Goal: Transaction & Acquisition: Book appointment/travel/reservation

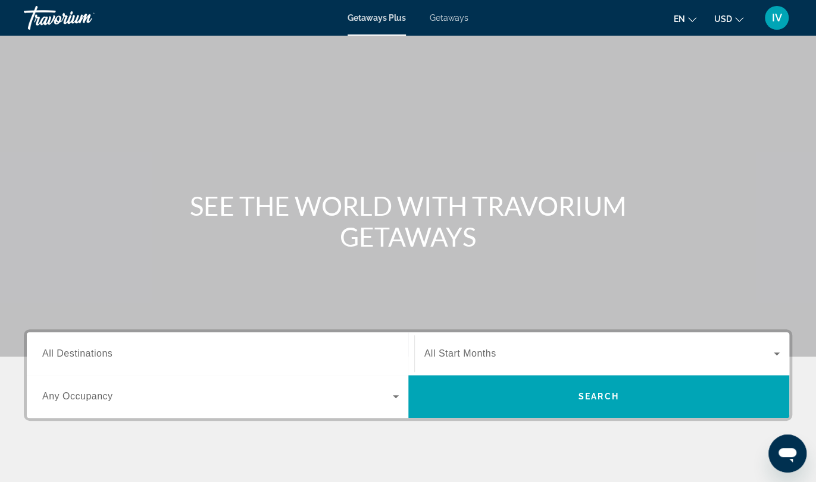
click at [463, 21] on span "Getaways" at bounding box center [448, 18] width 39 height 10
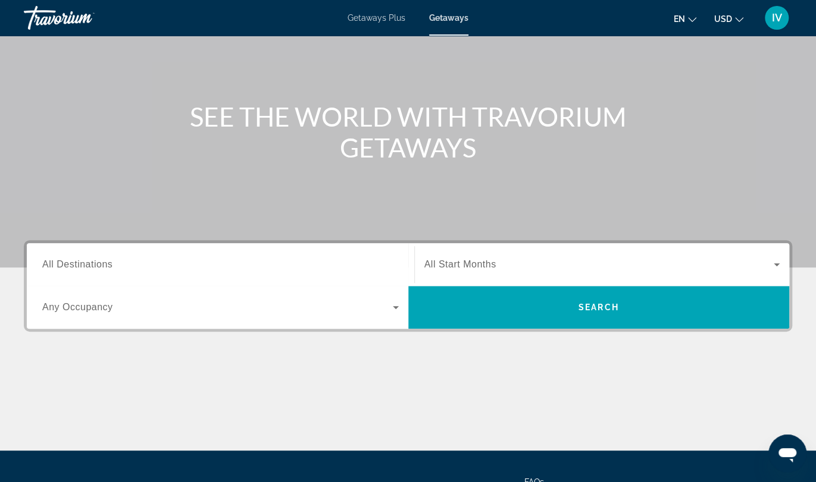
scroll to position [111, 0]
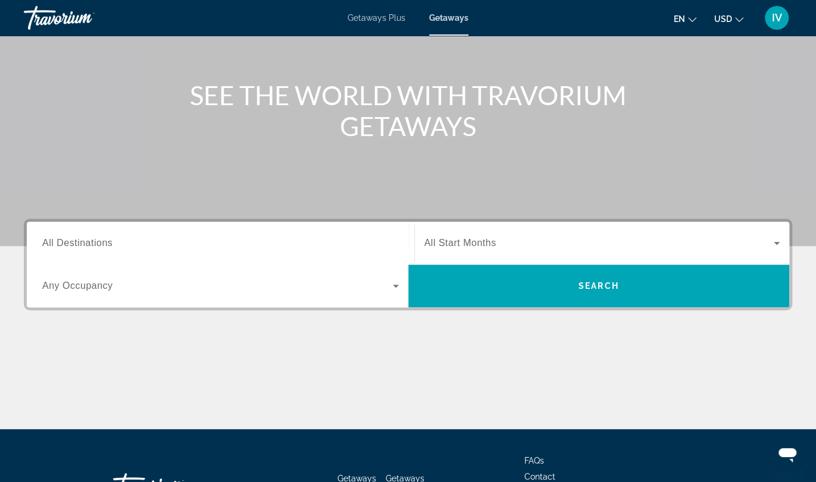
click at [103, 246] on span "All Destinations" at bounding box center [77, 243] width 70 height 10
click at [103, 246] on input "Destination All Destinations" at bounding box center [220, 244] width 356 height 14
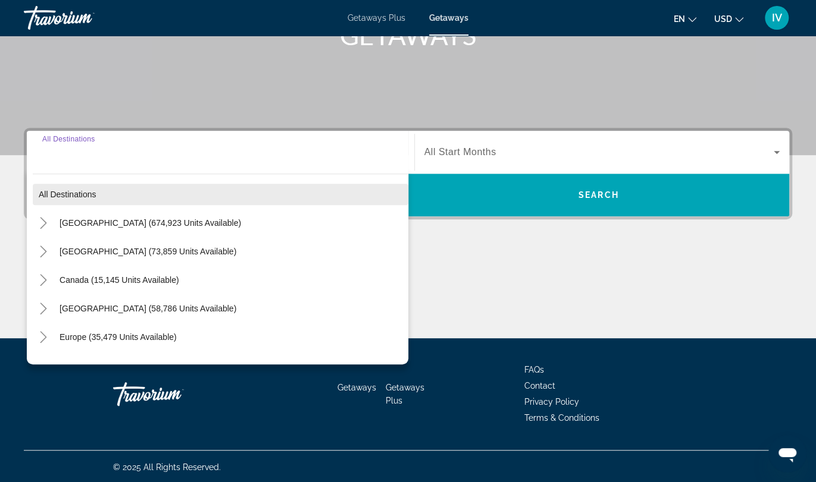
scroll to position [203, 0]
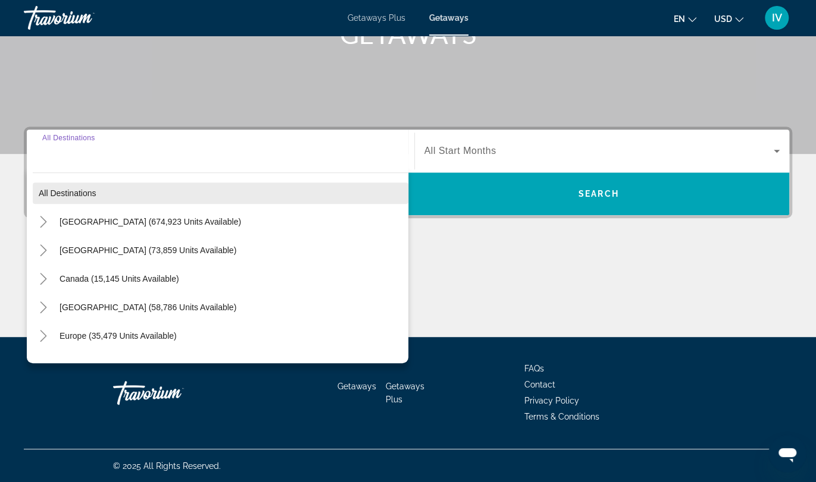
click at [70, 195] on span "All destinations" at bounding box center [68, 194] width 58 height 10
type input "**********"
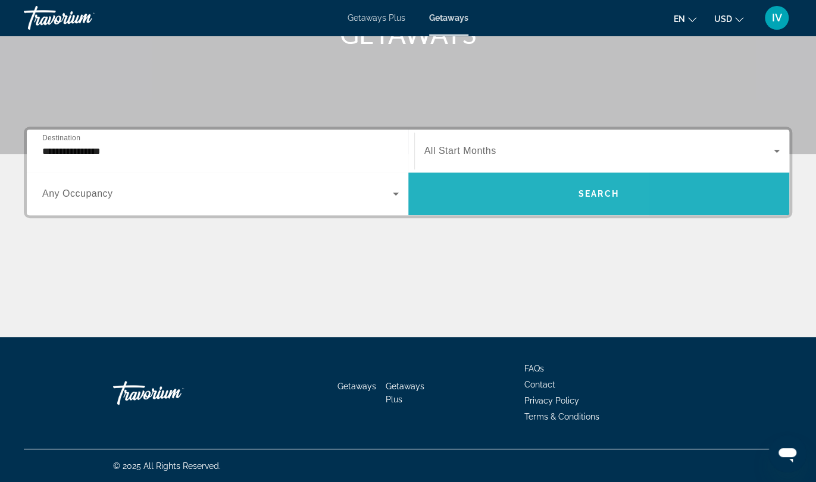
click at [492, 195] on span "Search widget" at bounding box center [598, 194] width 381 height 29
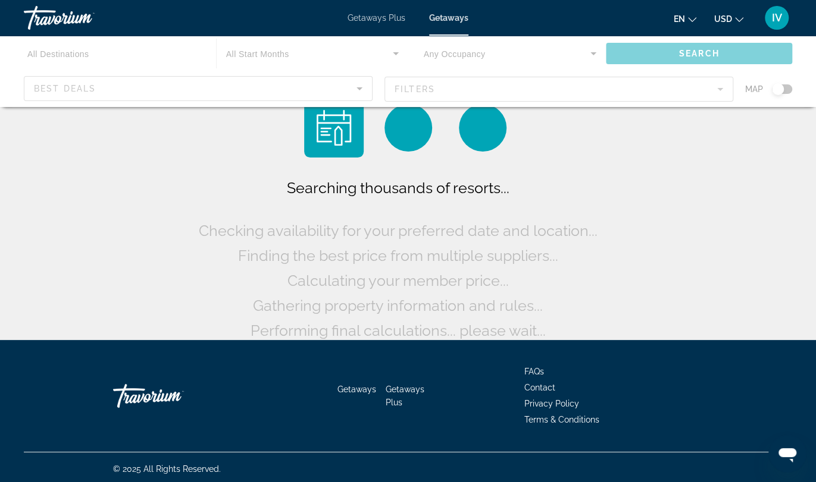
click at [788, 90] on div "Main content" at bounding box center [408, 71] width 816 height 71
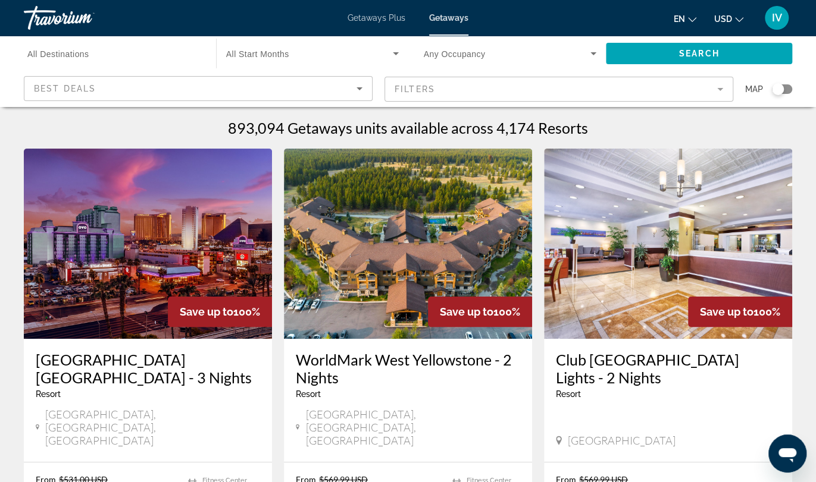
click at [787, 89] on div "Search widget" at bounding box center [781, 89] width 20 height 10
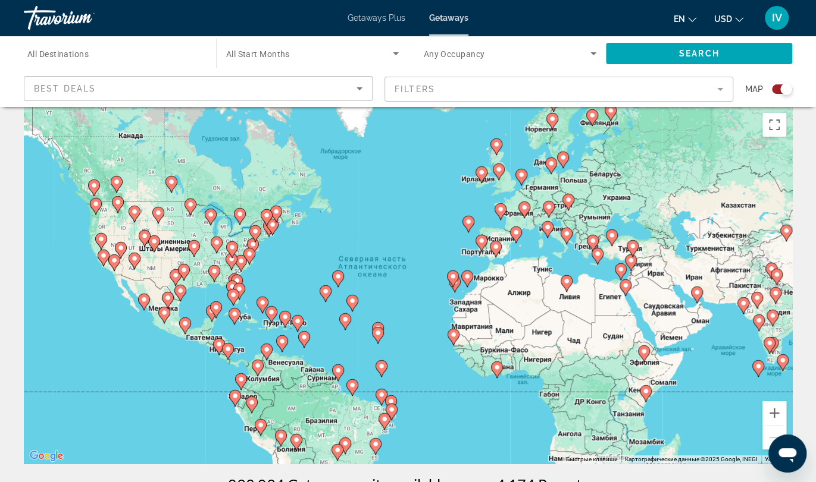
scroll to position [11, 0]
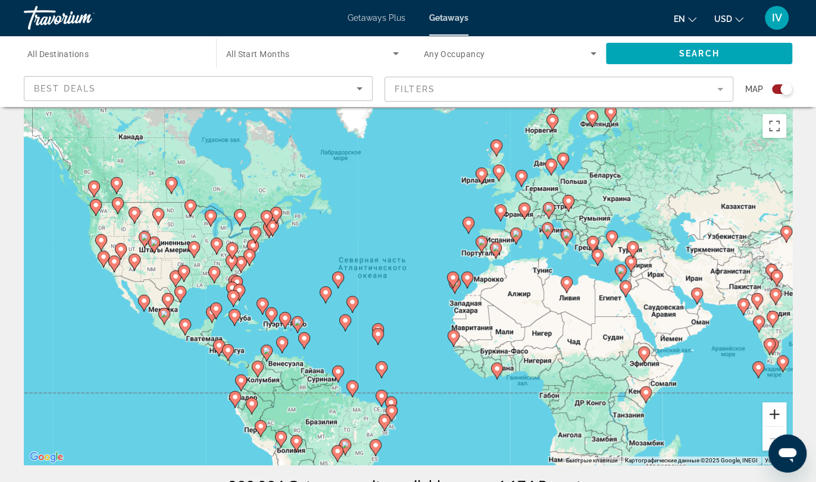
click at [775, 419] on button "Увеличить" at bounding box center [774, 415] width 24 height 24
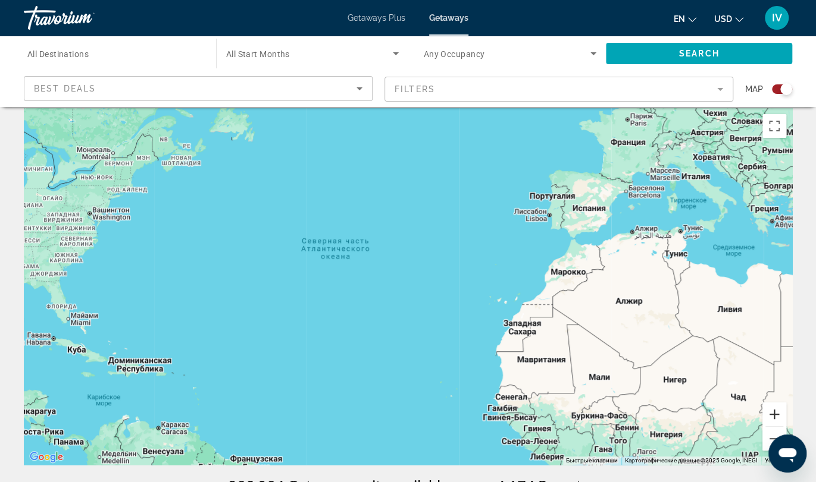
click at [776, 418] on button "Увеличить" at bounding box center [774, 415] width 24 height 24
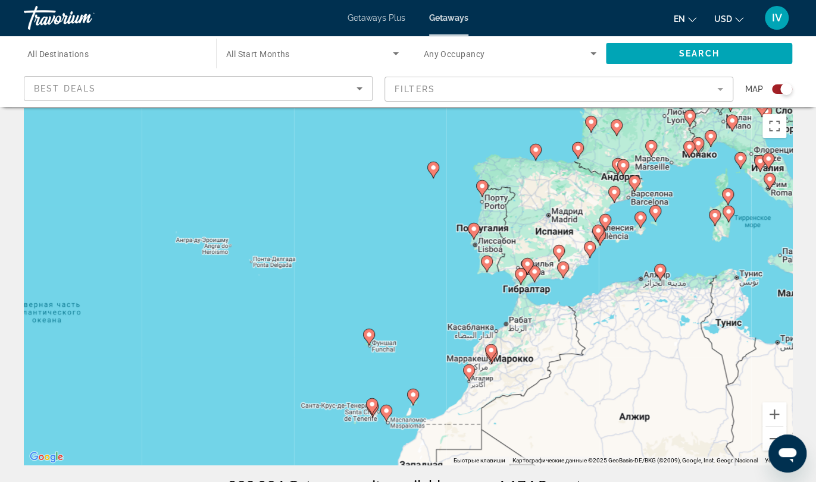
drag, startPoint x: 699, startPoint y: 328, endPoint x: 479, endPoint y: 431, distance: 242.4
click at [479, 431] on div "Чтобы активировать перетаскивание с помощью клавиатуры, нажмите Alt + Ввод. Пос…" at bounding box center [408, 286] width 768 height 357
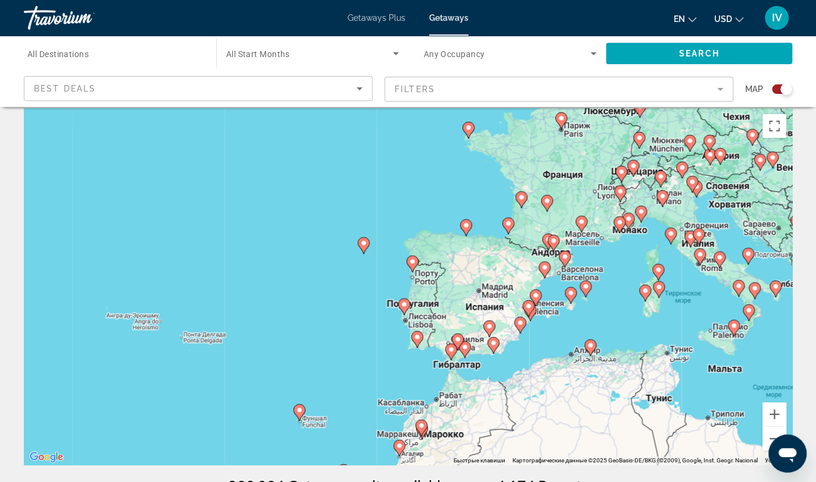
drag, startPoint x: 614, startPoint y: 272, endPoint x: 544, endPoint y: 349, distance: 103.6
click at [544, 349] on div "Чтобы активировать перетаскивание с помощью клавиатуры, нажмите Alt + Ввод. Пос…" at bounding box center [408, 286] width 768 height 357
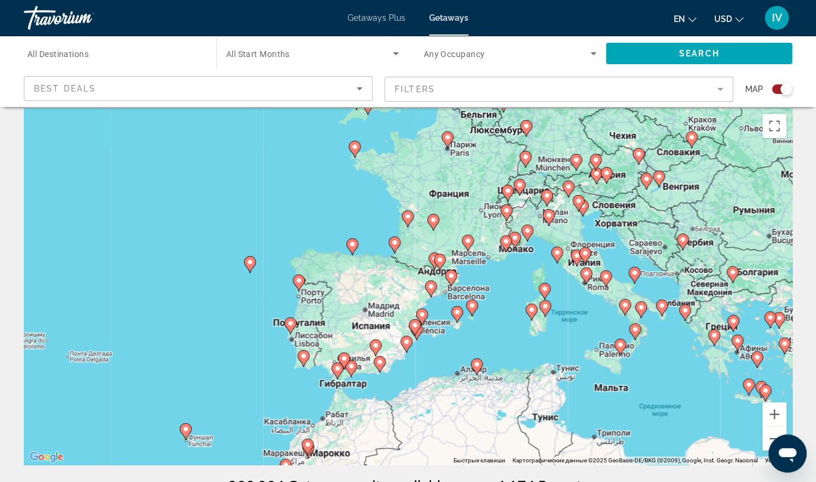
drag, startPoint x: 629, startPoint y: 277, endPoint x: 497, endPoint y: 299, distance: 133.9
click at [497, 299] on div "Чтобы активировать перетаскивание с помощью клавиатуры, нажмите Alt + Ввод. Пос…" at bounding box center [408, 286] width 768 height 357
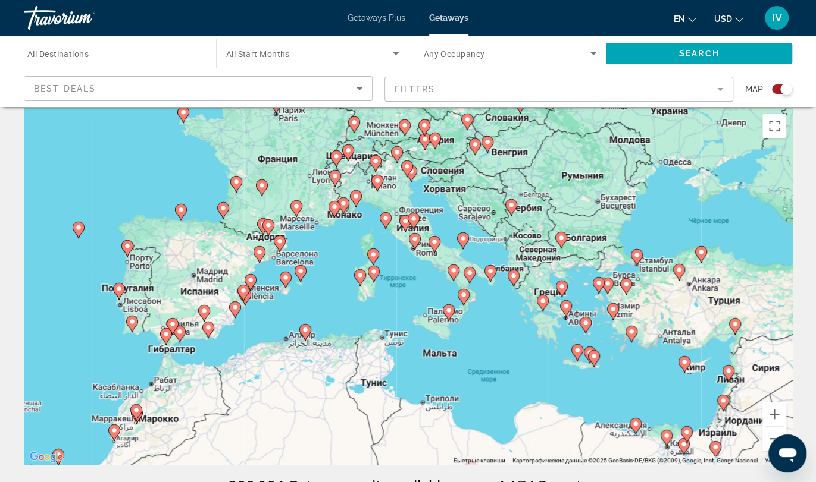
drag, startPoint x: 678, startPoint y: 308, endPoint x: 532, endPoint y: 269, distance: 150.8
click at [532, 269] on div "Чтобы активировать перетаскивание с помощью клавиатуры, нажмите Alt + Ввод. Пос…" at bounding box center [408, 286] width 768 height 357
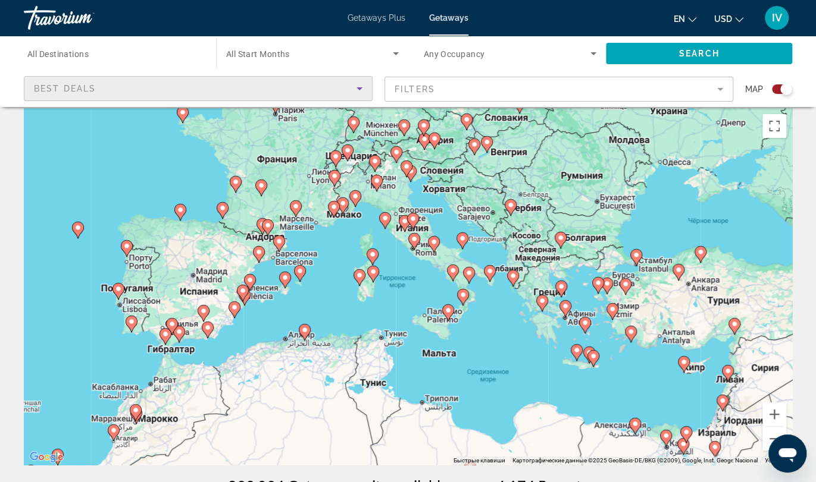
click at [225, 82] on div "Best Deals" at bounding box center [195, 88] width 322 height 14
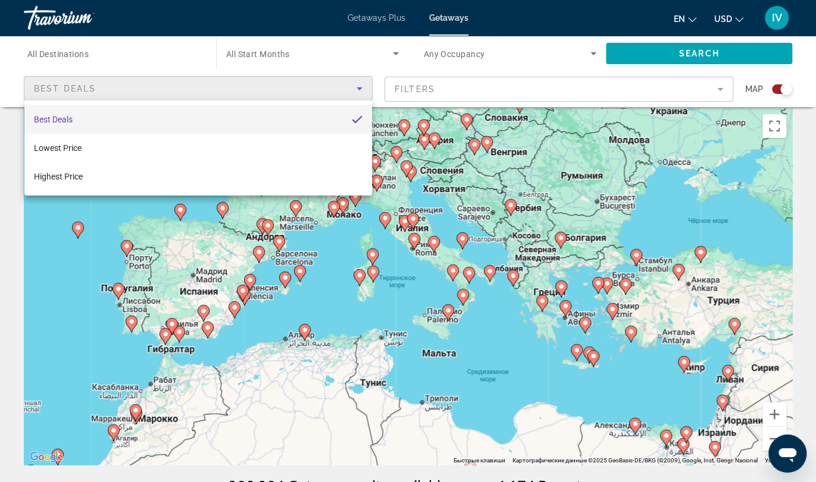
click at [225, 93] on div at bounding box center [408, 241] width 816 height 482
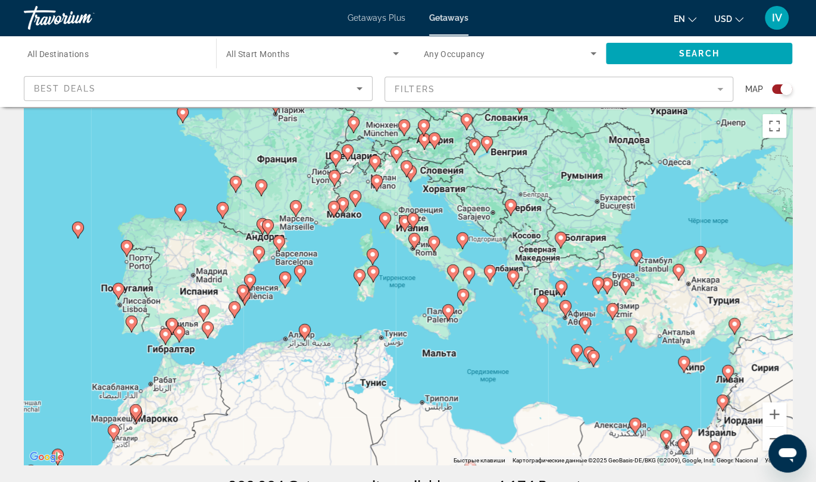
click at [64, 50] on span "All Destinations" at bounding box center [57, 54] width 61 height 10
click at [64, 50] on input "Destination All Destinations" at bounding box center [113, 54] width 173 height 14
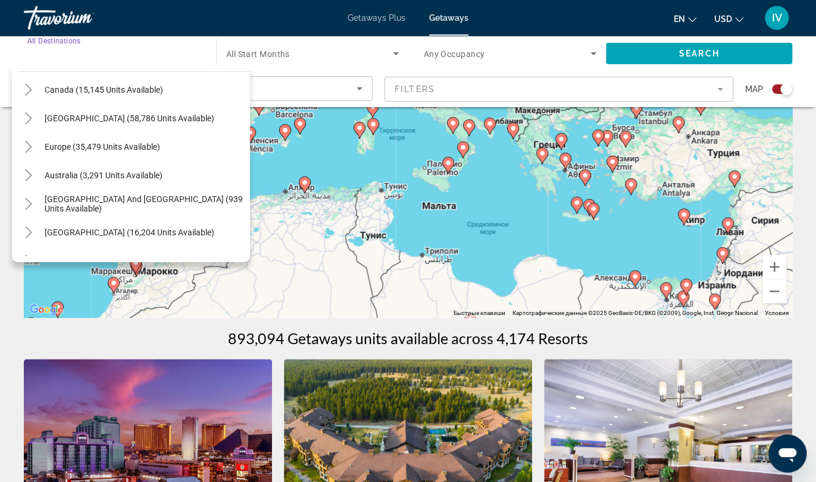
scroll to position [80, 0]
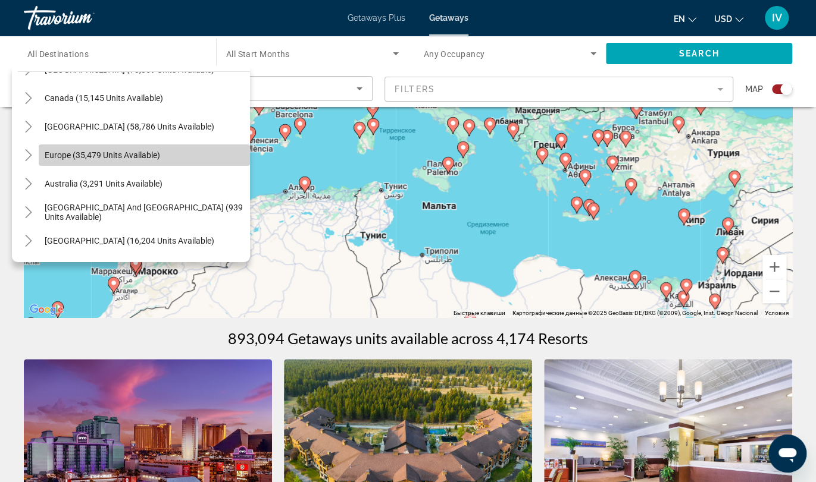
click at [49, 156] on span "Europe (35,479 units available)" at bounding box center [102, 155] width 115 height 10
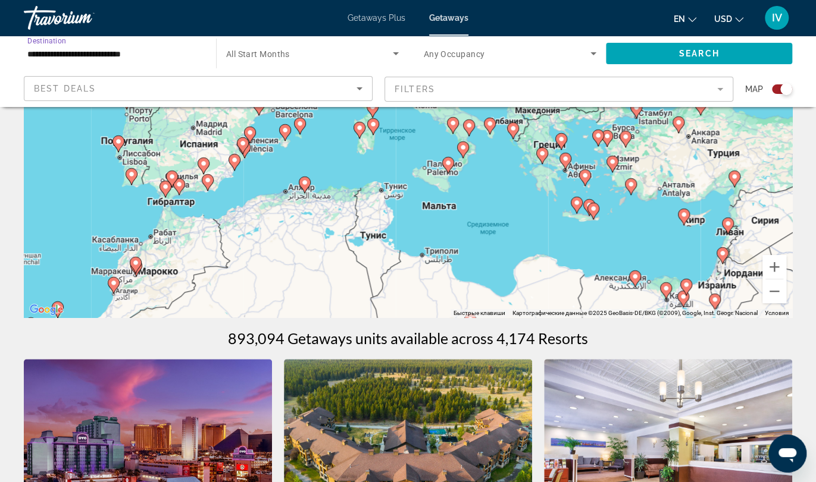
click at [70, 61] on div "**********" at bounding box center [113, 54] width 173 height 34
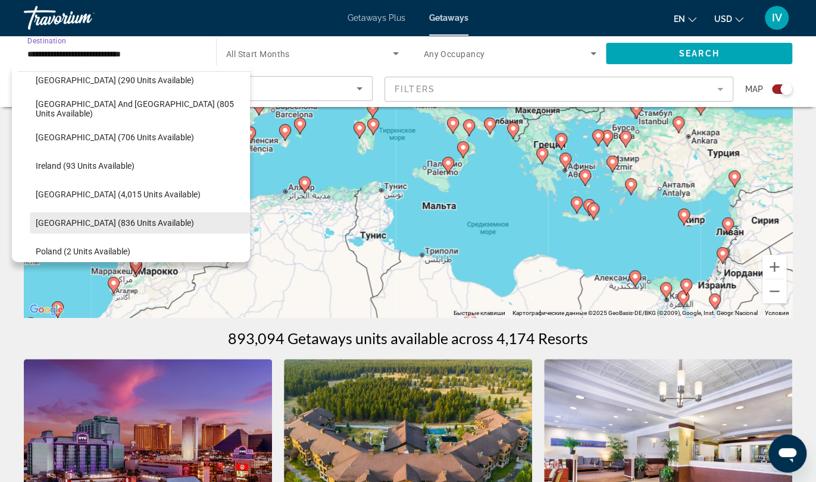
scroll to position [384, 0]
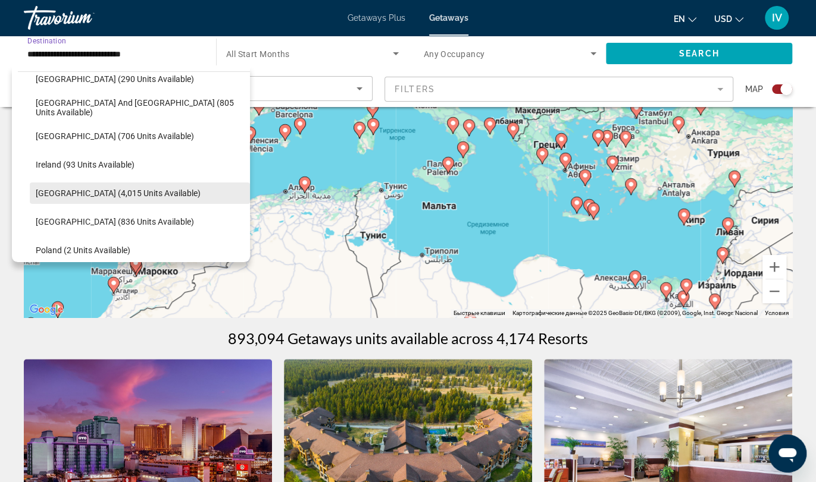
click at [86, 196] on span "Italy (4,015 units available)" at bounding box center [118, 194] width 165 height 10
type input "**********"
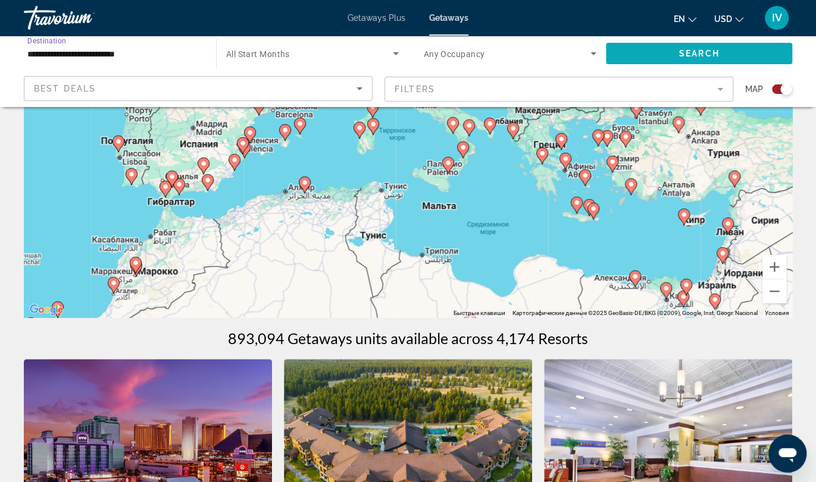
click at [638, 58] on span "Search widget" at bounding box center [699, 53] width 186 height 29
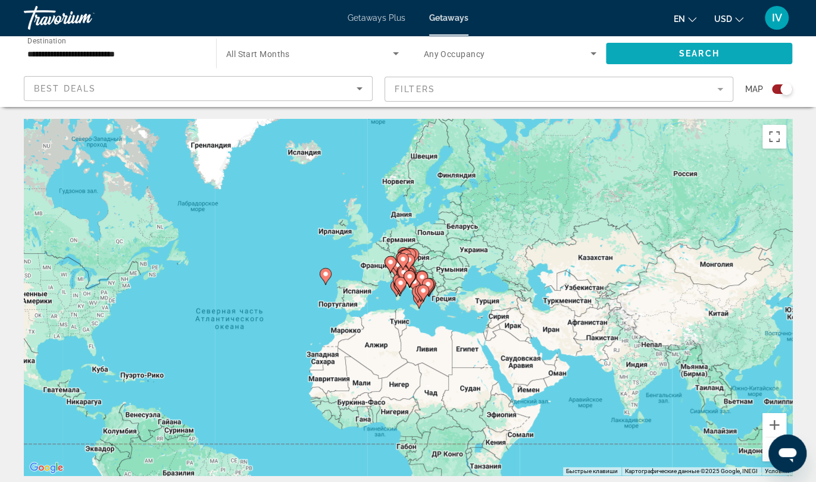
click at [638, 58] on span "Search widget" at bounding box center [699, 53] width 186 height 29
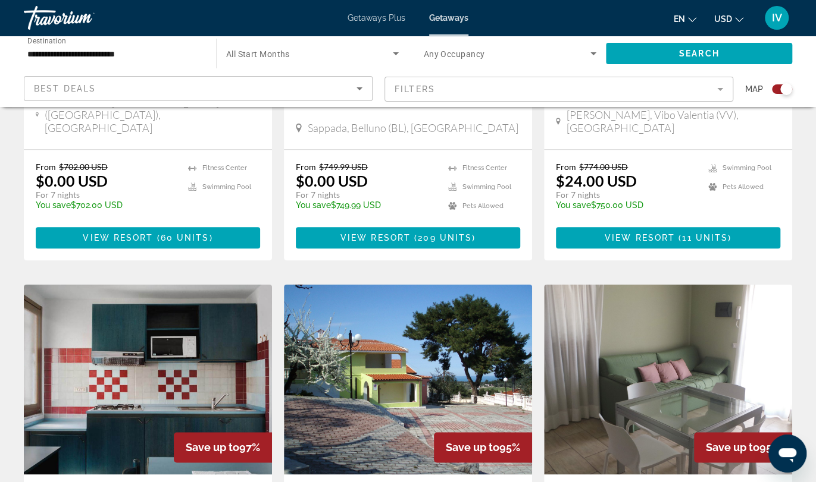
scroll to position [418, 0]
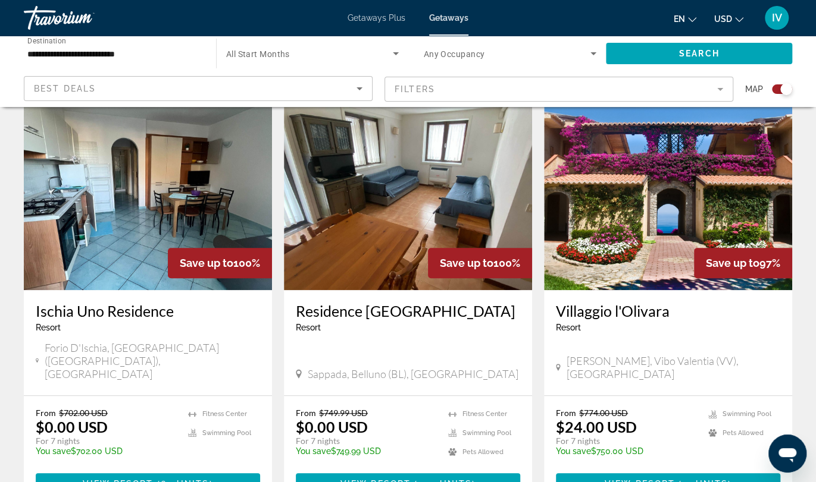
click at [629, 243] on img "Main content" at bounding box center [668, 195] width 248 height 190
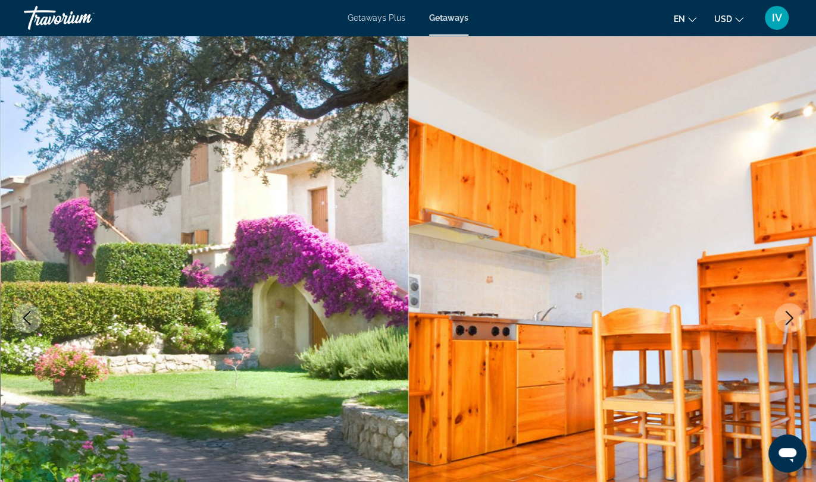
click at [792, 319] on icon "Next image" at bounding box center [789, 318] width 14 height 14
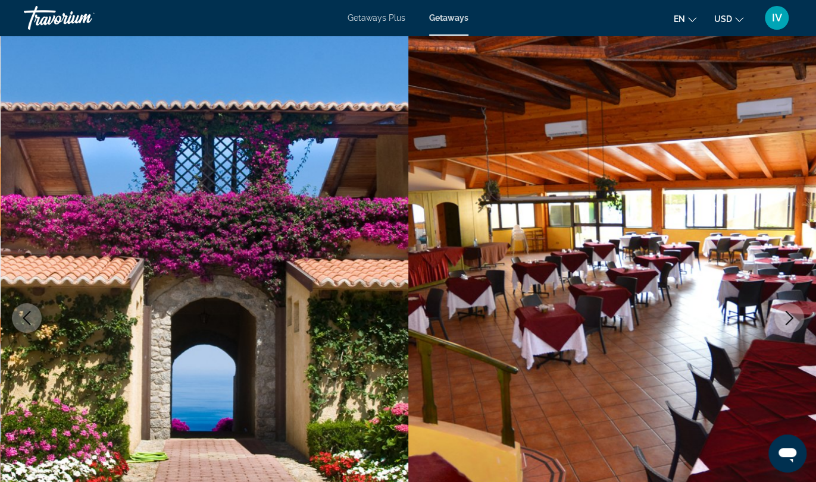
click at [792, 319] on icon "Next image" at bounding box center [789, 318] width 14 height 14
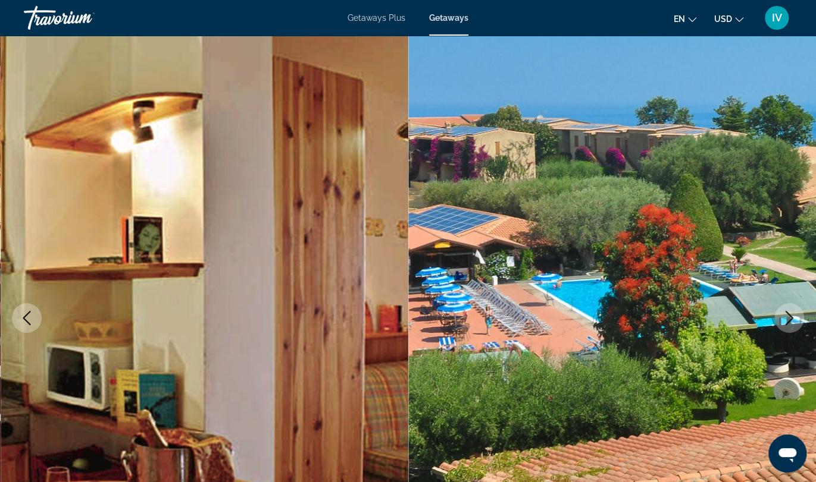
click at [786, 317] on icon "Next image" at bounding box center [789, 318] width 14 height 14
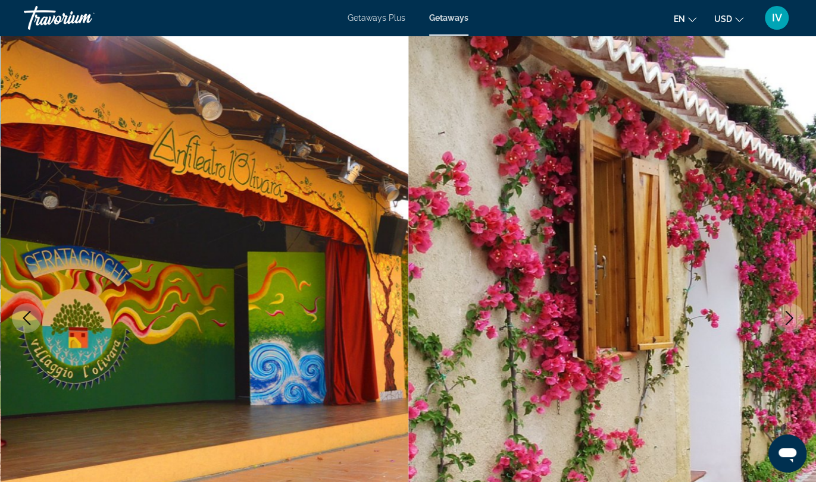
click at [786, 317] on icon "Next image" at bounding box center [789, 318] width 14 height 14
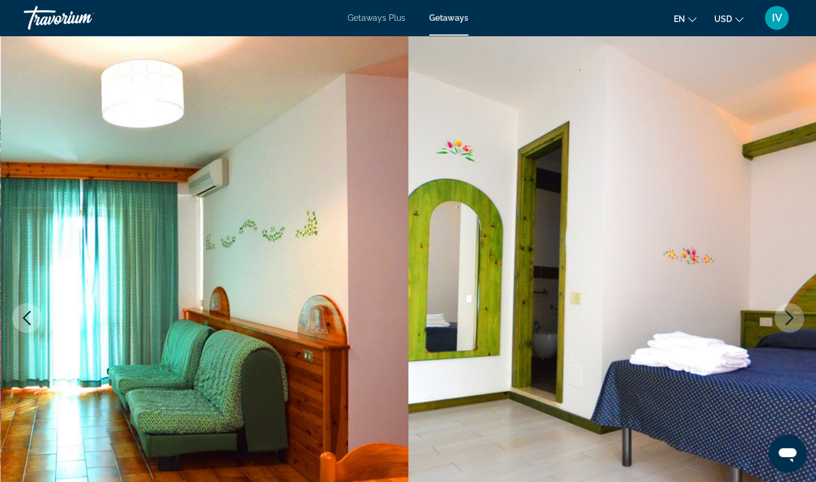
click at [786, 317] on icon "Next image" at bounding box center [789, 318] width 14 height 14
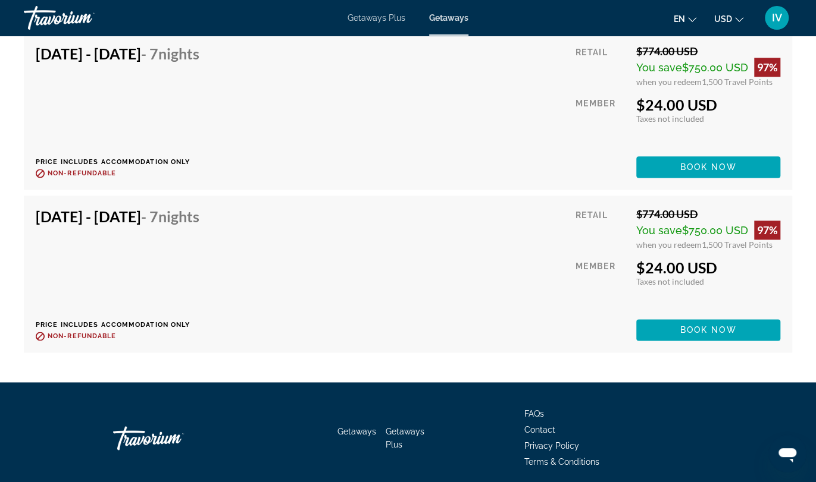
scroll to position [3192, 0]
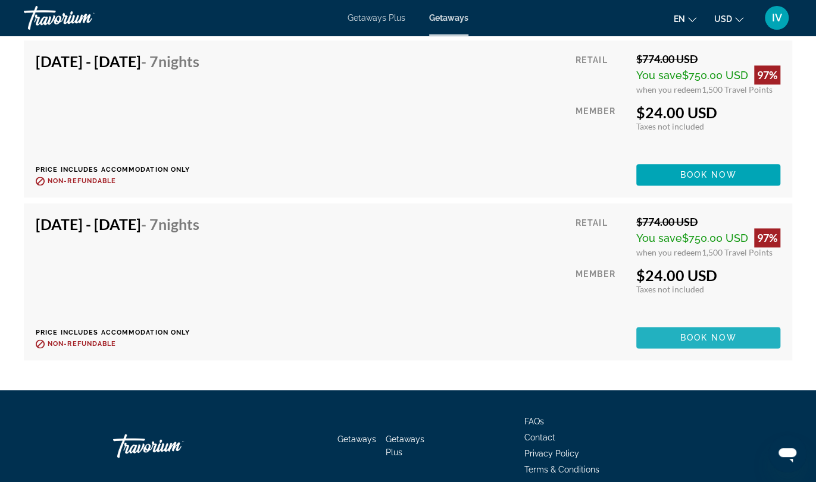
click at [697, 338] on span "Book now" at bounding box center [708, 338] width 57 height 10
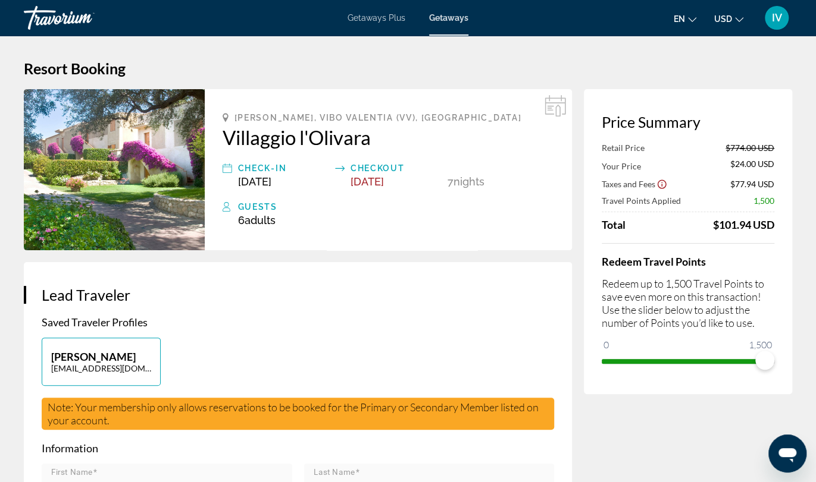
drag, startPoint x: 708, startPoint y: 219, endPoint x: 770, endPoint y: 229, distance: 62.1
click at [770, 229] on div "Total $101.94 USD" at bounding box center [687, 224] width 173 height 13
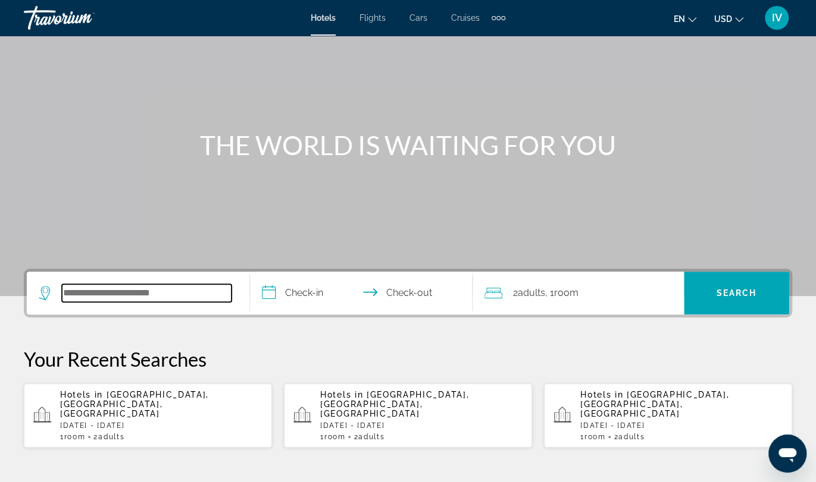
click at [149, 290] on input "Search widget" at bounding box center [147, 293] width 170 height 18
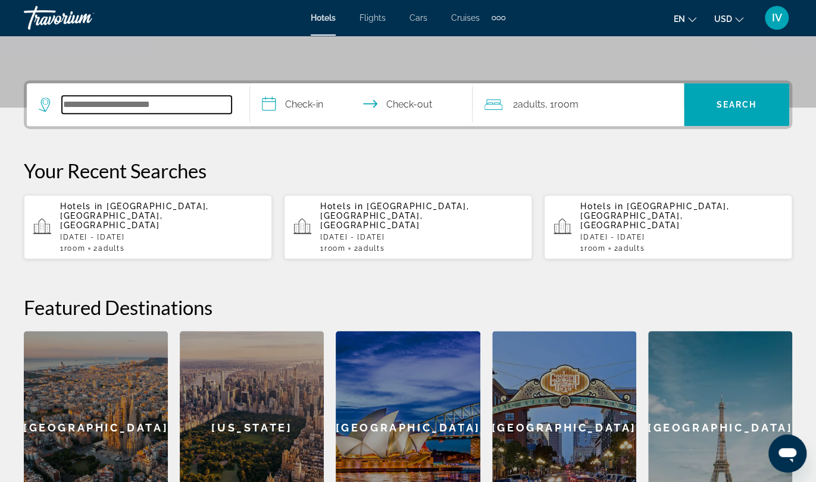
scroll to position [240, 0]
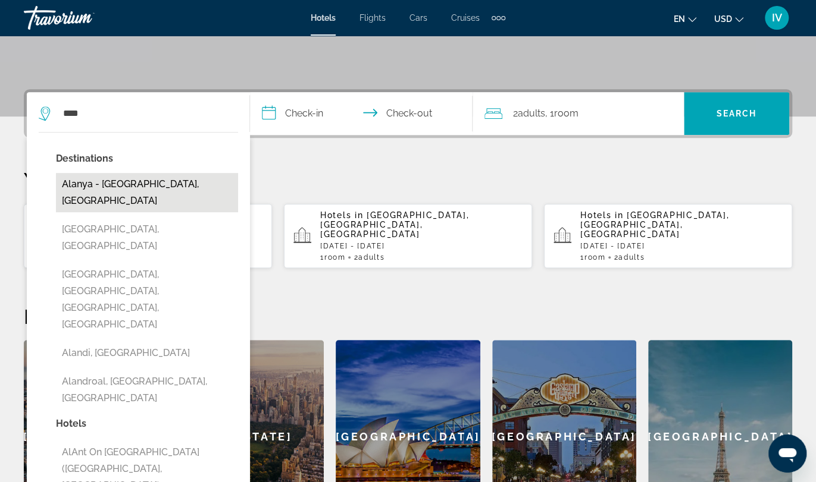
click at [151, 183] on button "Alanya - East Gulf, Turkey" at bounding box center [147, 192] width 182 height 39
type input "**********"
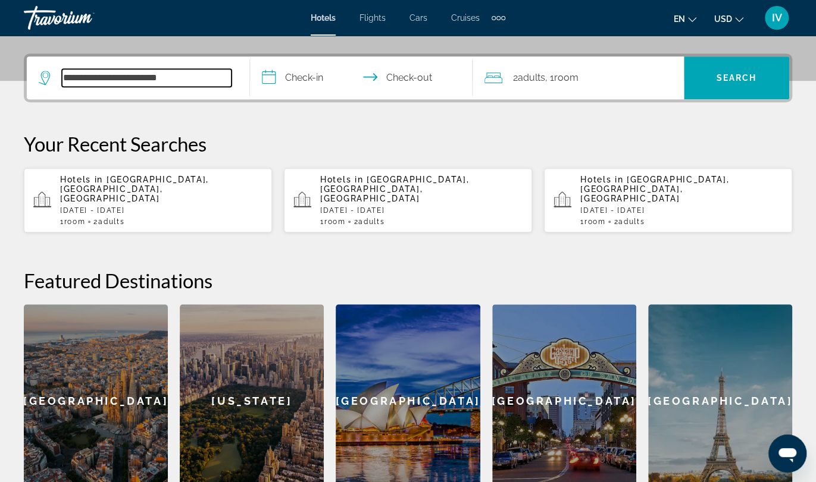
scroll to position [290, 0]
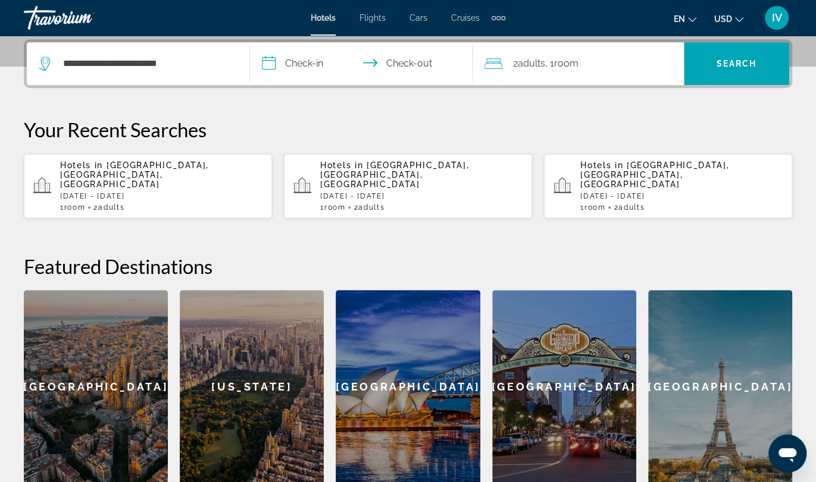
click at [294, 66] on input "**********" at bounding box center [364, 65] width 228 height 46
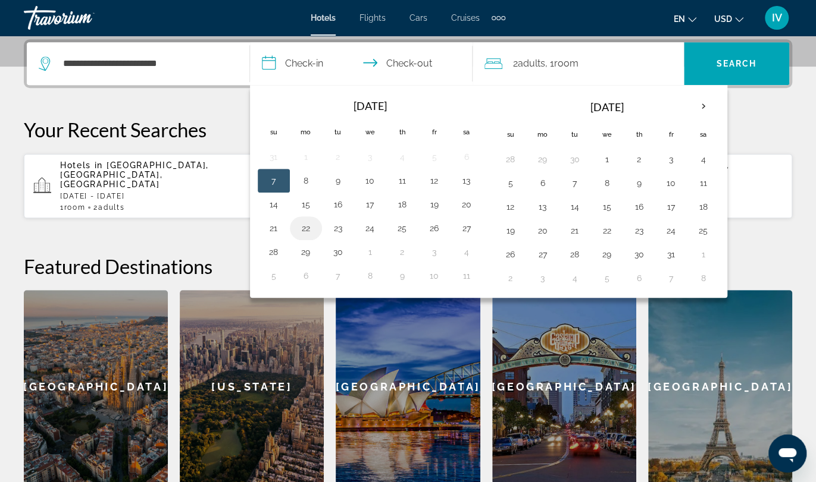
click at [308, 227] on button "22" at bounding box center [305, 228] width 19 height 17
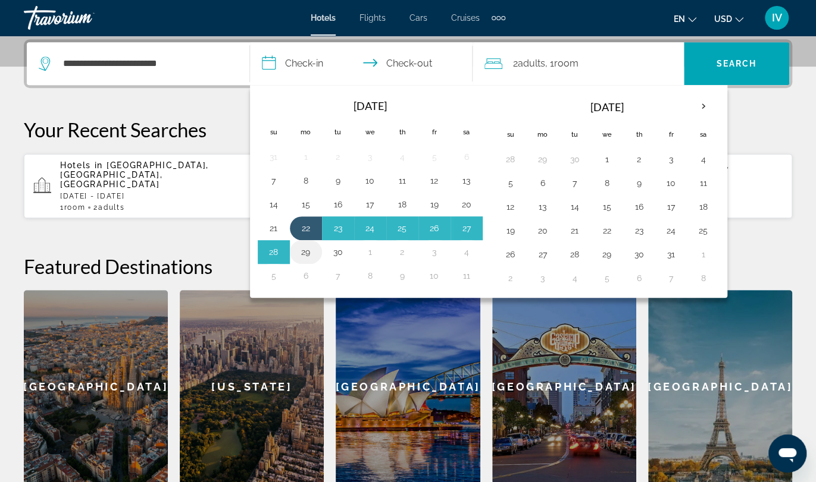
click at [307, 251] on button "29" at bounding box center [305, 252] width 19 height 17
type input "**********"
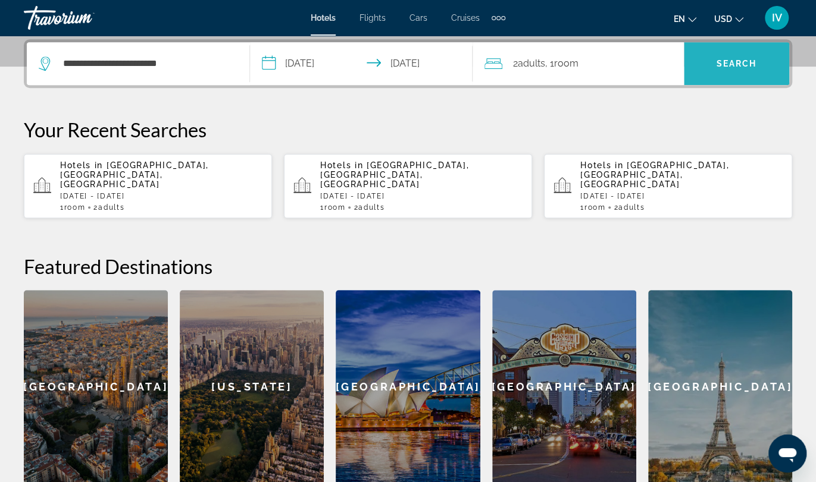
click at [769, 77] on span "Search widget" at bounding box center [735, 63] width 105 height 43
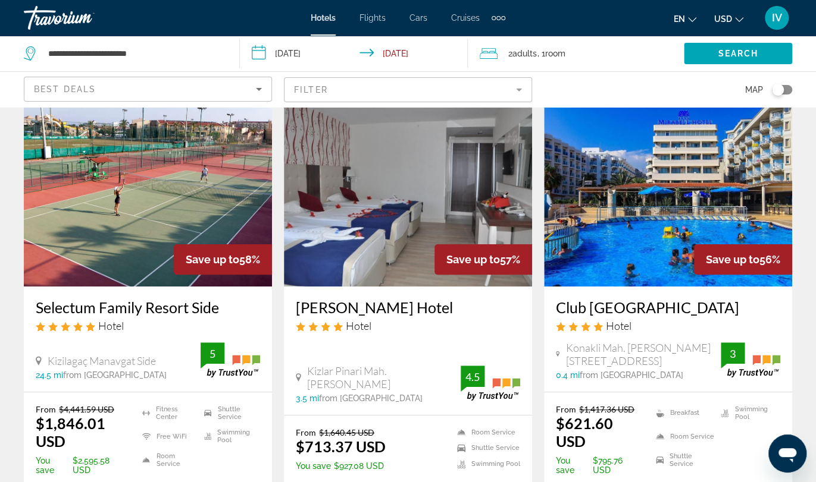
scroll to position [37, 0]
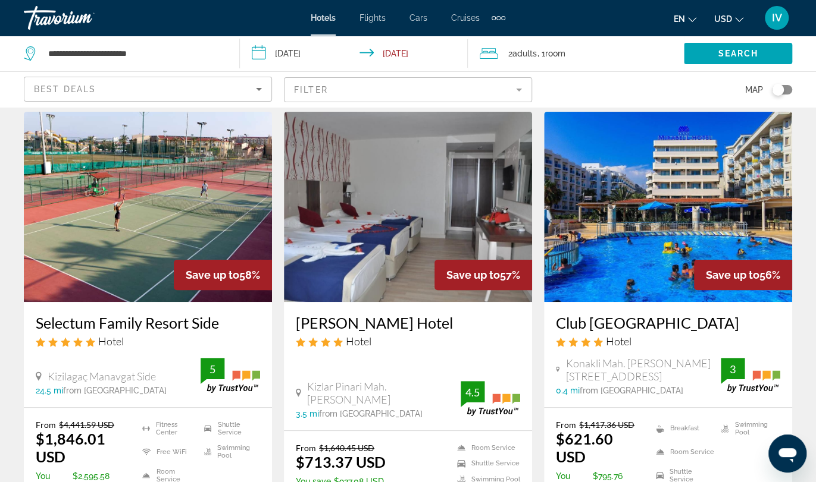
click at [617, 229] on img "Main content" at bounding box center [668, 207] width 248 height 190
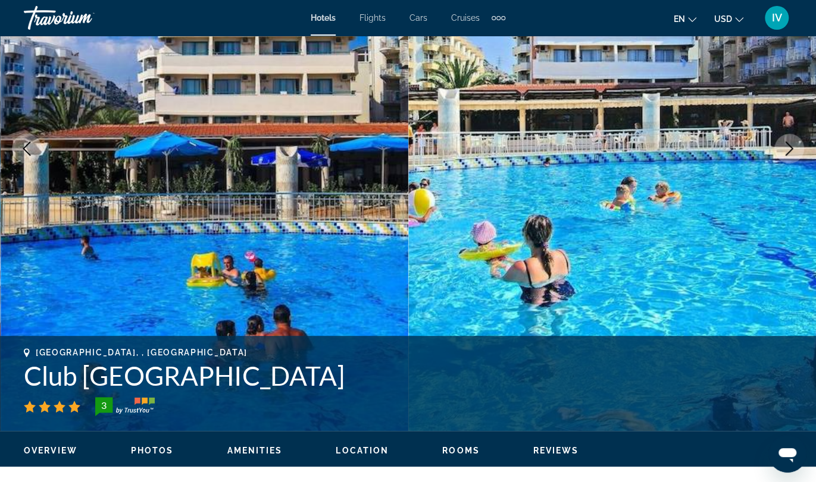
scroll to position [68, 0]
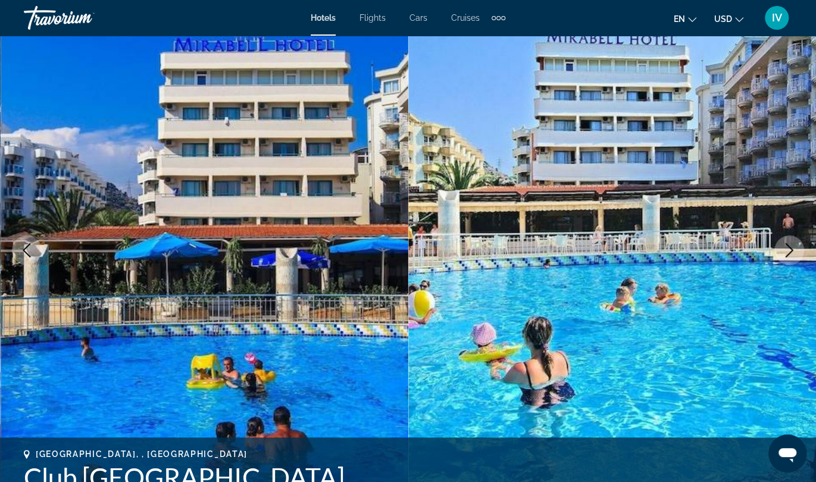
click at [788, 250] on icon "Next image" at bounding box center [789, 250] width 14 height 14
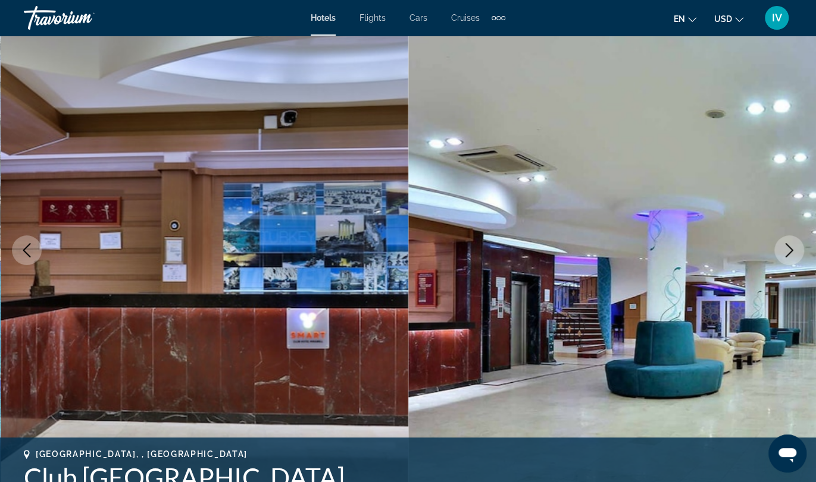
click at [788, 249] on icon "Next image" at bounding box center [789, 250] width 14 height 14
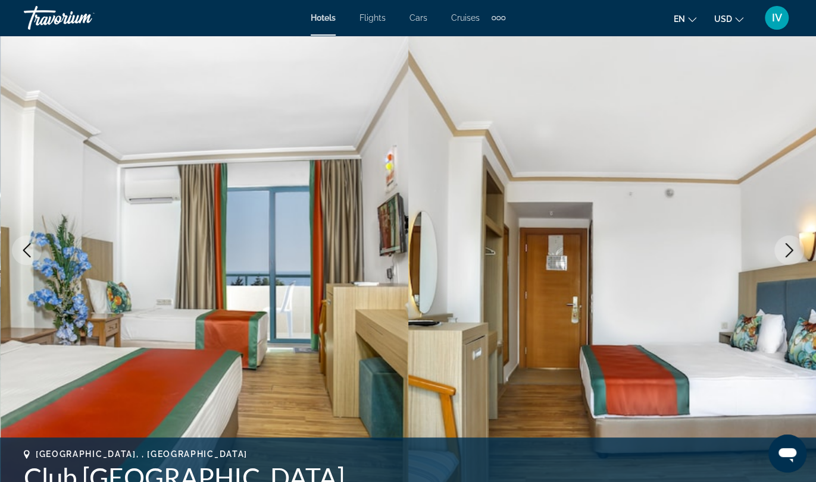
click at [788, 249] on icon "Next image" at bounding box center [789, 250] width 14 height 14
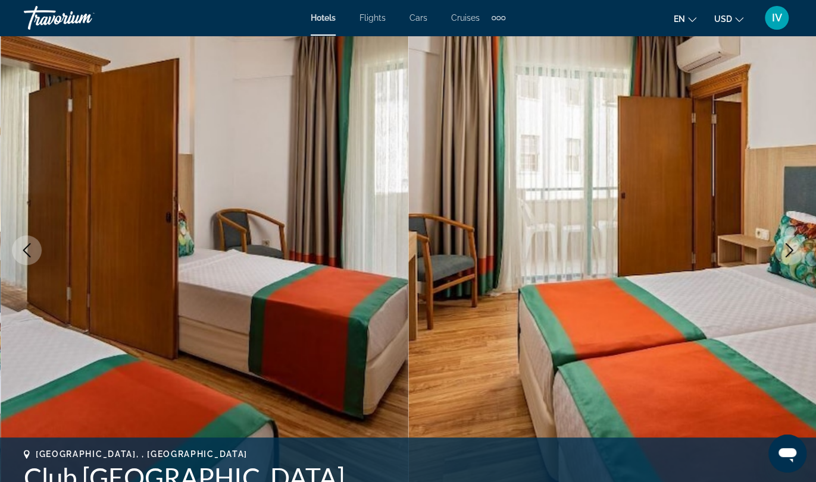
click at [788, 249] on icon "Next image" at bounding box center [789, 250] width 14 height 14
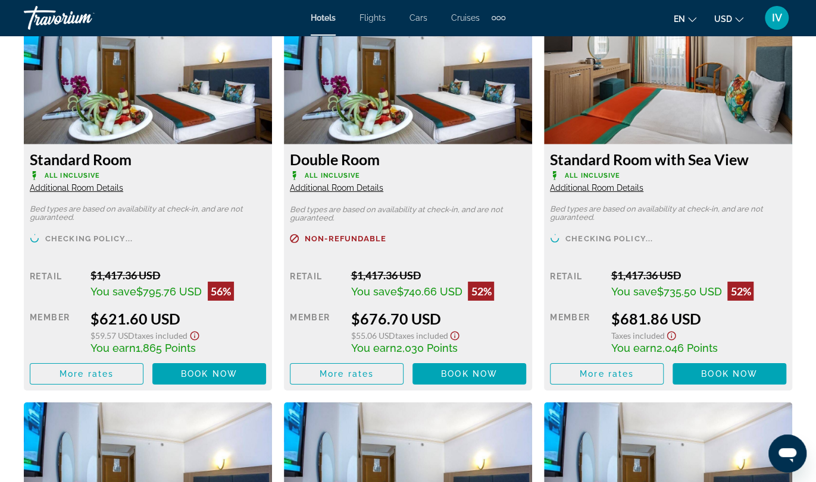
scroll to position [1902, 0]
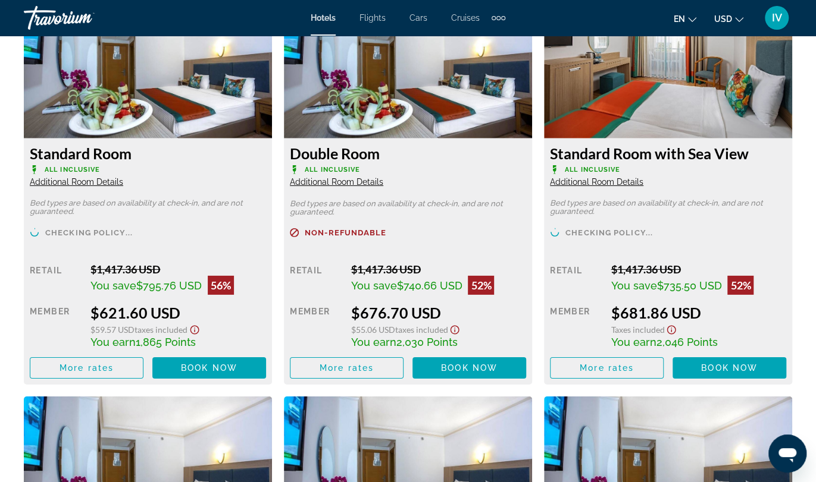
drag, startPoint x: 94, startPoint y: 271, endPoint x: 168, endPoint y: 271, distance: 73.8
click at [168, 271] on div "$1,417.36 USD" at bounding box center [177, 269] width 175 height 13
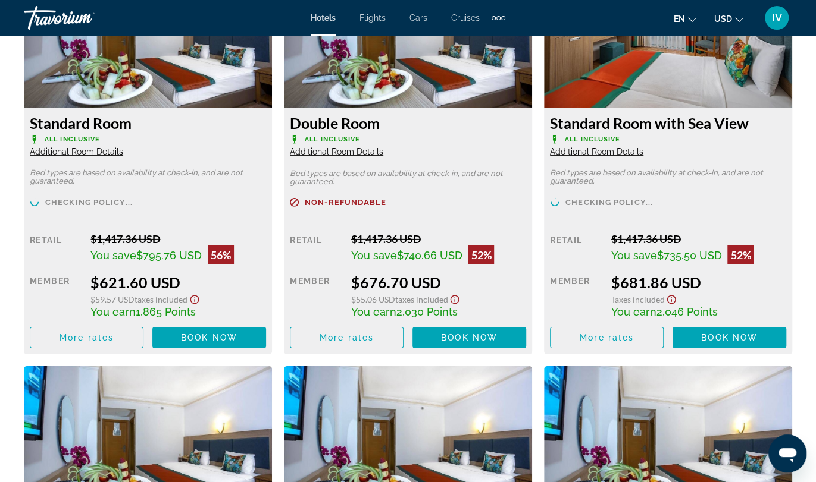
scroll to position [1952, 0]
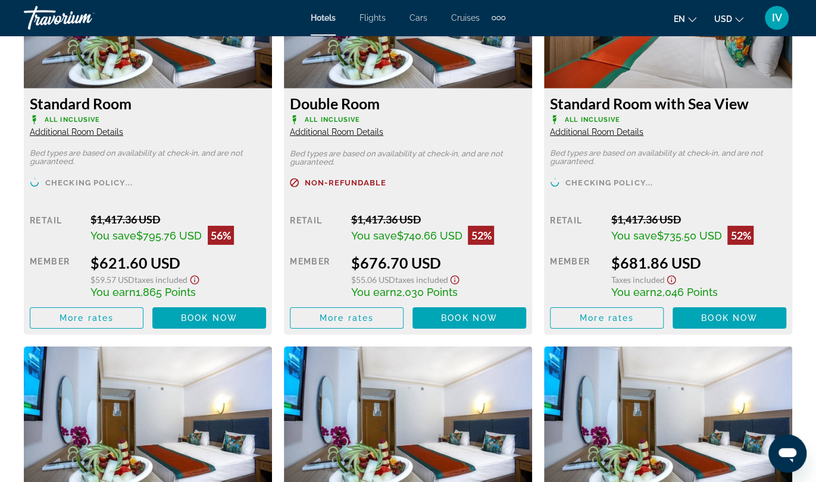
drag, startPoint x: 101, startPoint y: 263, endPoint x: 197, endPoint y: 260, distance: 95.8
click at [197, 260] on div "$621.60 USD" at bounding box center [177, 263] width 175 height 18
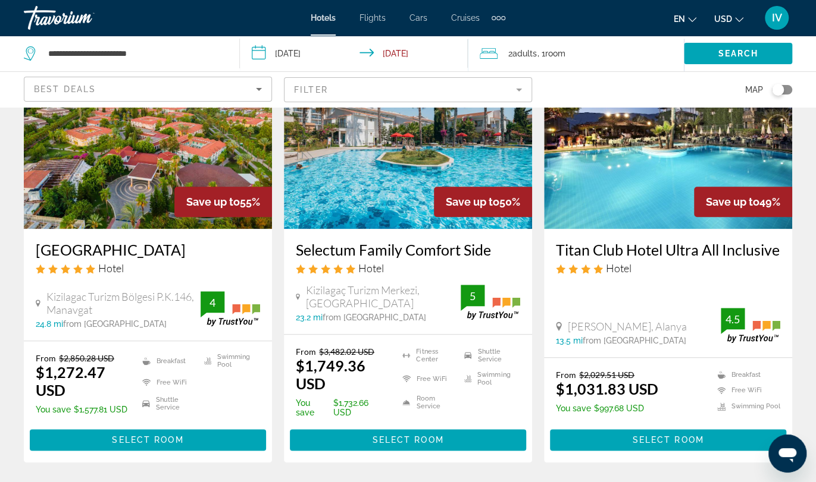
scroll to position [559, 0]
